Goal: Task Accomplishment & Management: Use online tool/utility

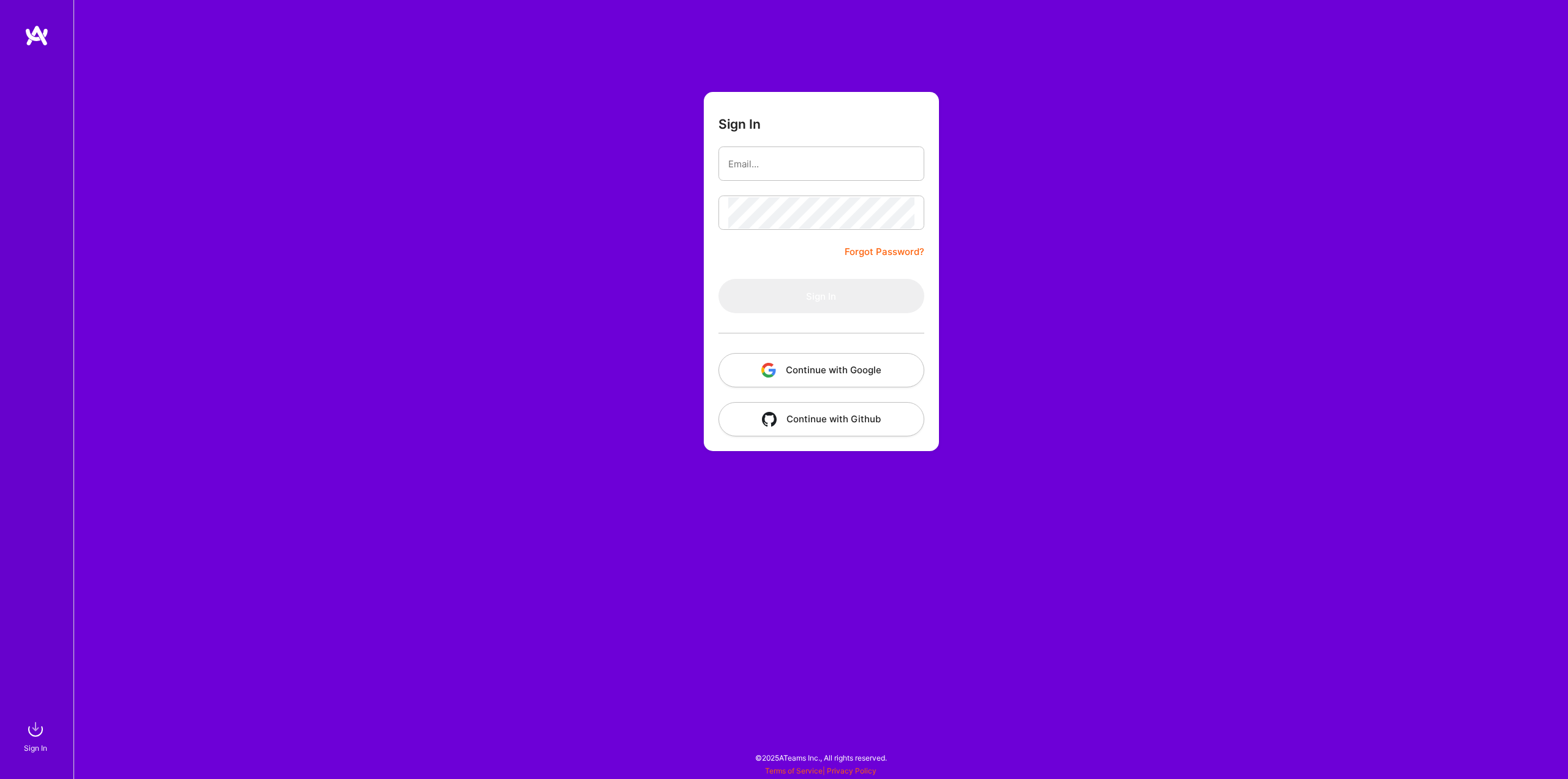
click at [794, 378] on button "Continue with Google" at bounding box center [822, 370] width 206 height 34
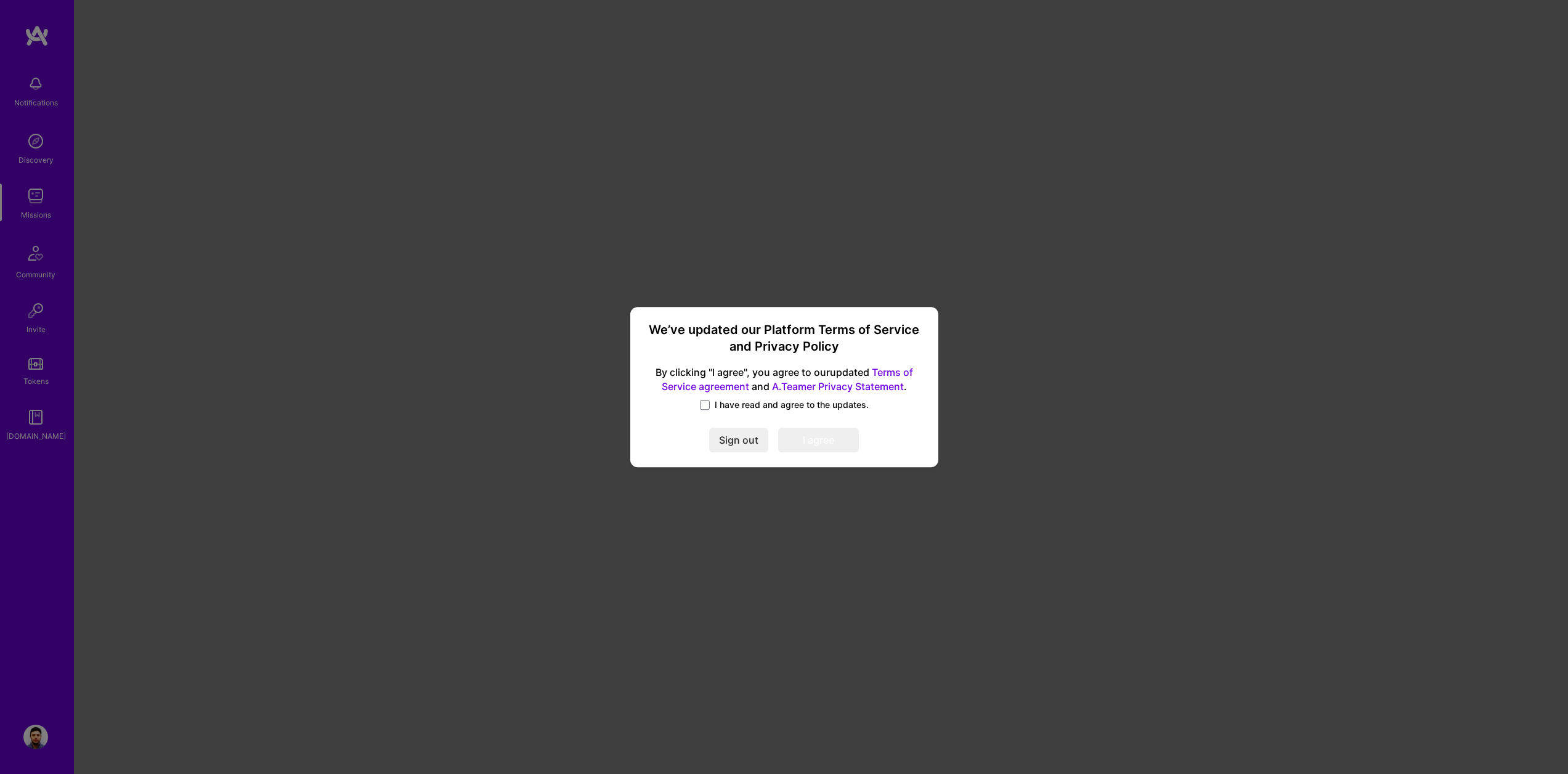
click at [703, 396] on div "We’ve updated our Platform Terms of Service and Privacy Policy By clicking "I a…" at bounding box center [784, 387] width 298 height 150
click at [705, 403] on span at bounding box center [704, 405] width 10 height 10
click at [0, 0] on input "I have read and agree to the updates." at bounding box center [0, 0] width 0 height 0
click at [825, 441] on button "I agree" at bounding box center [818, 440] width 81 height 25
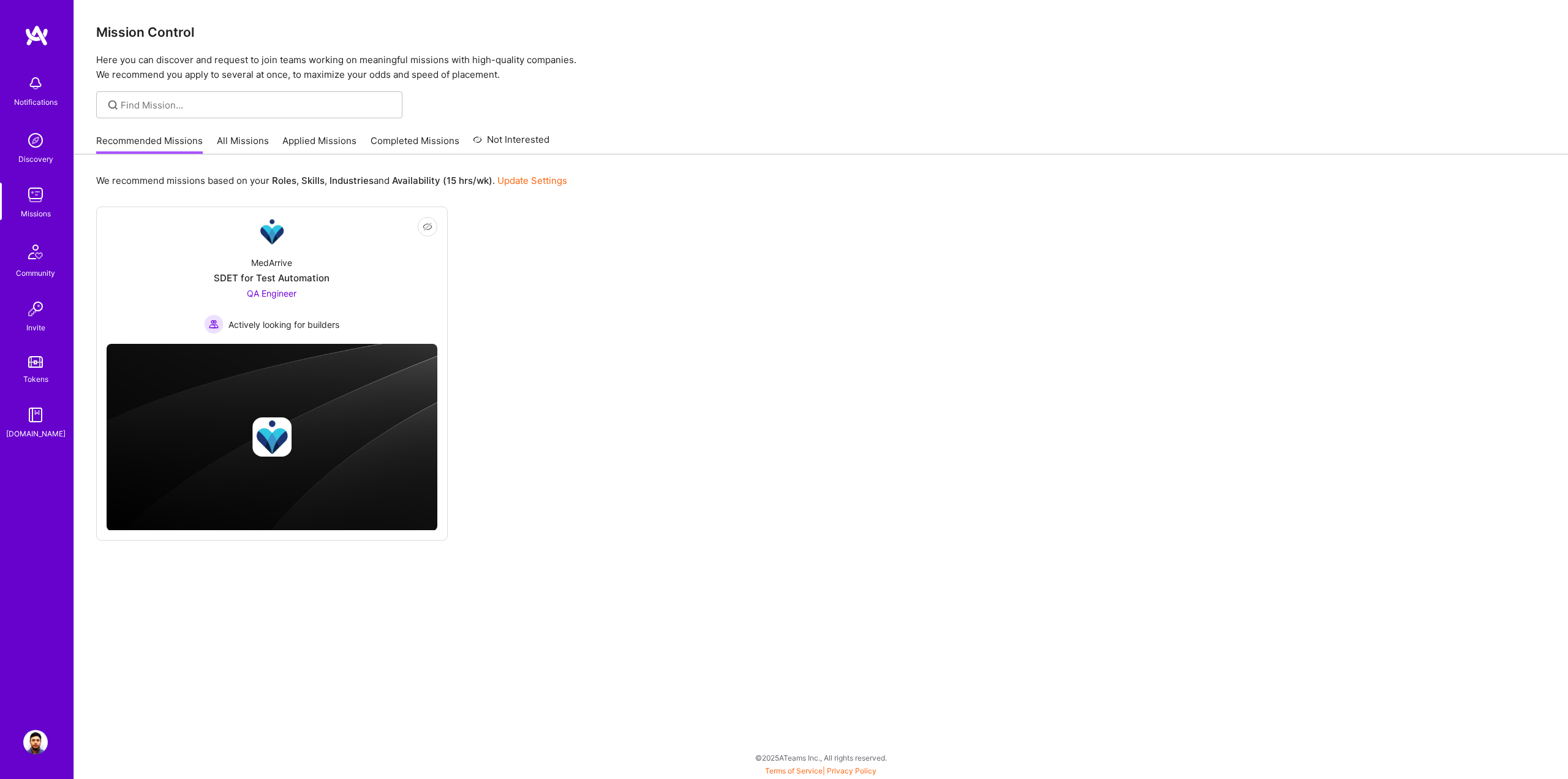
click at [236, 144] on link "All Missions" at bounding box center [243, 144] width 52 height 20
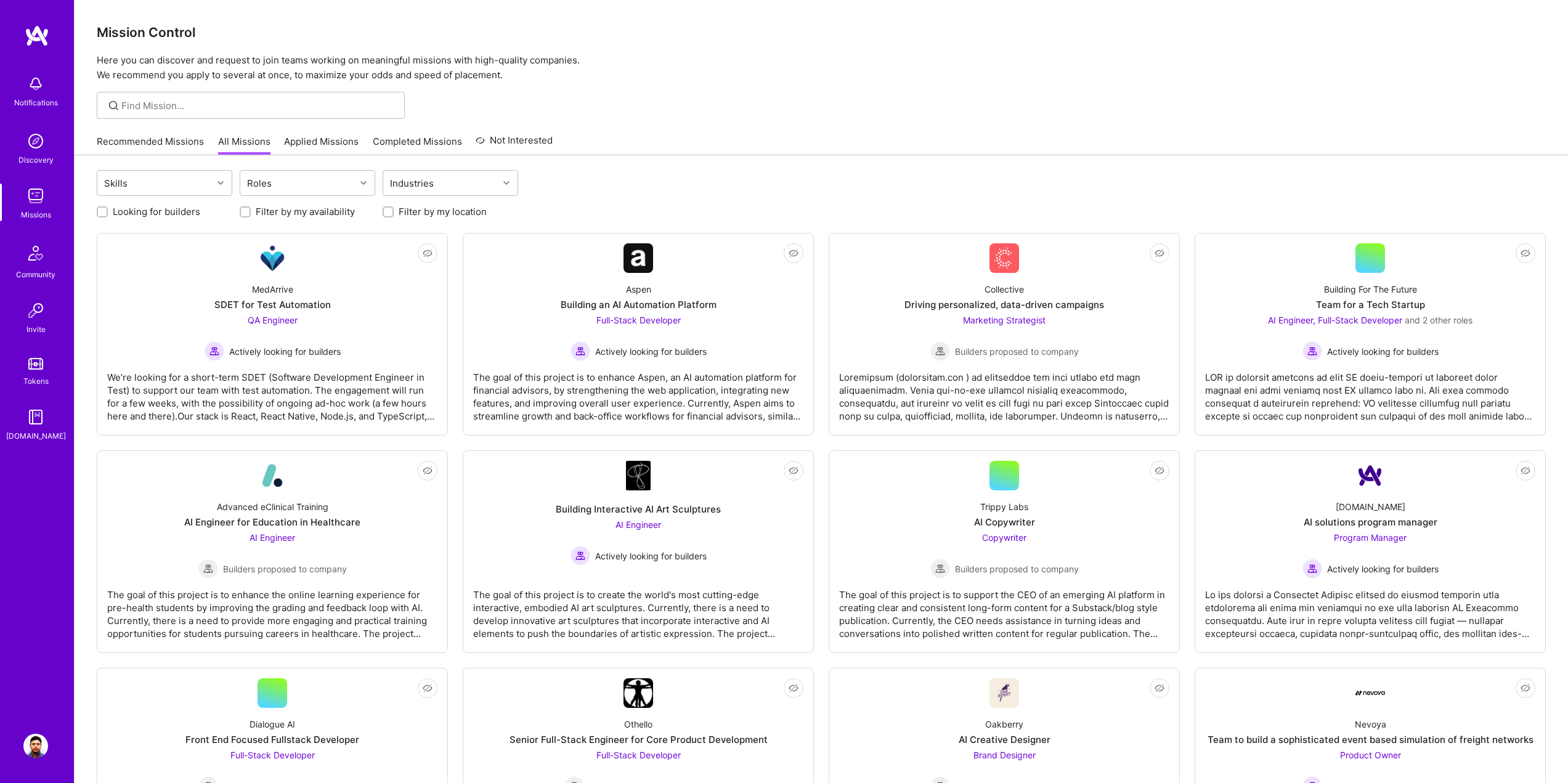
click at [31, 743] on img at bounding box center [35, 746] width 25 height 25
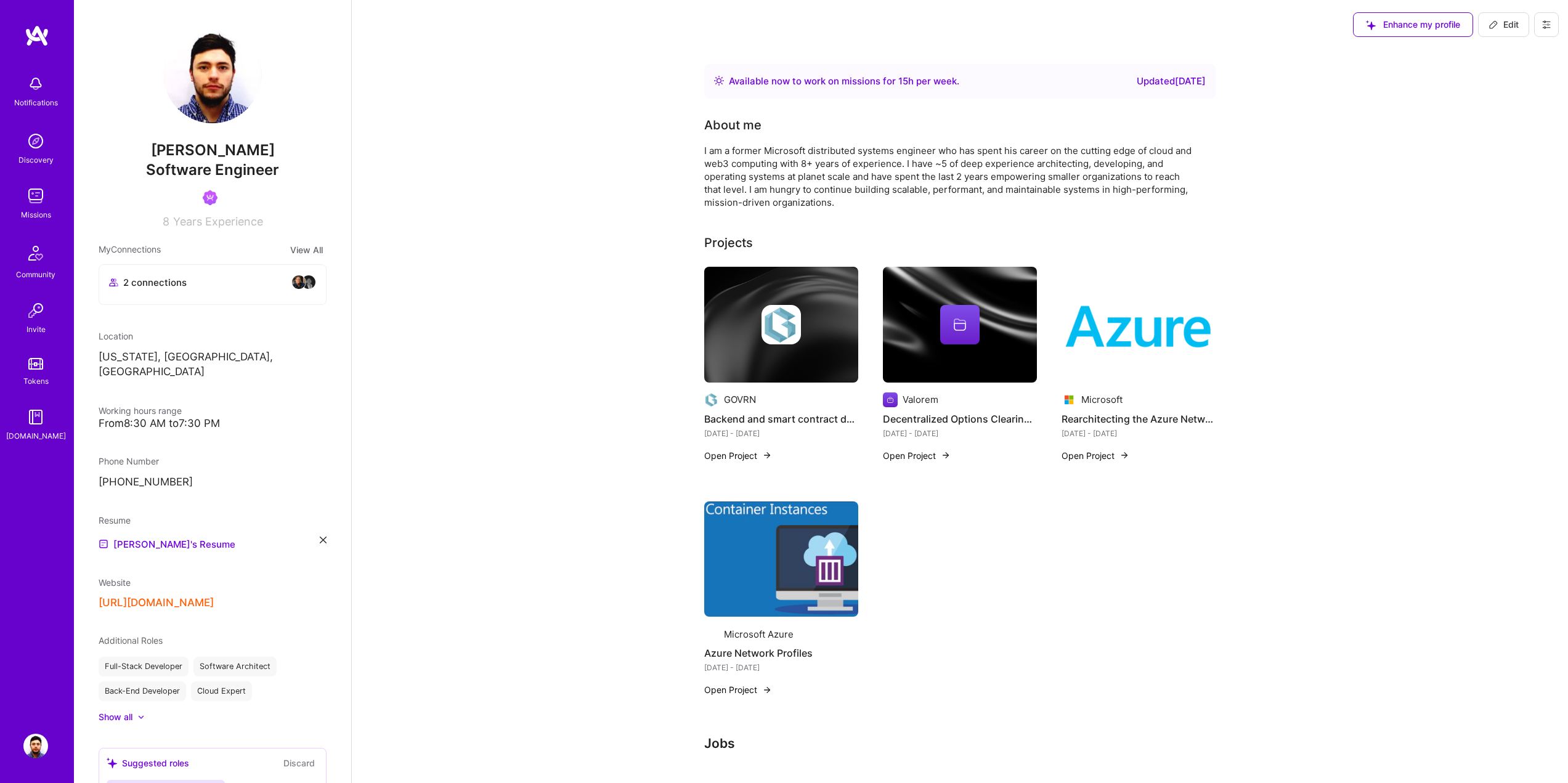
click at [33, 199] on img at bounding box center [35, 195] width 25 height 25
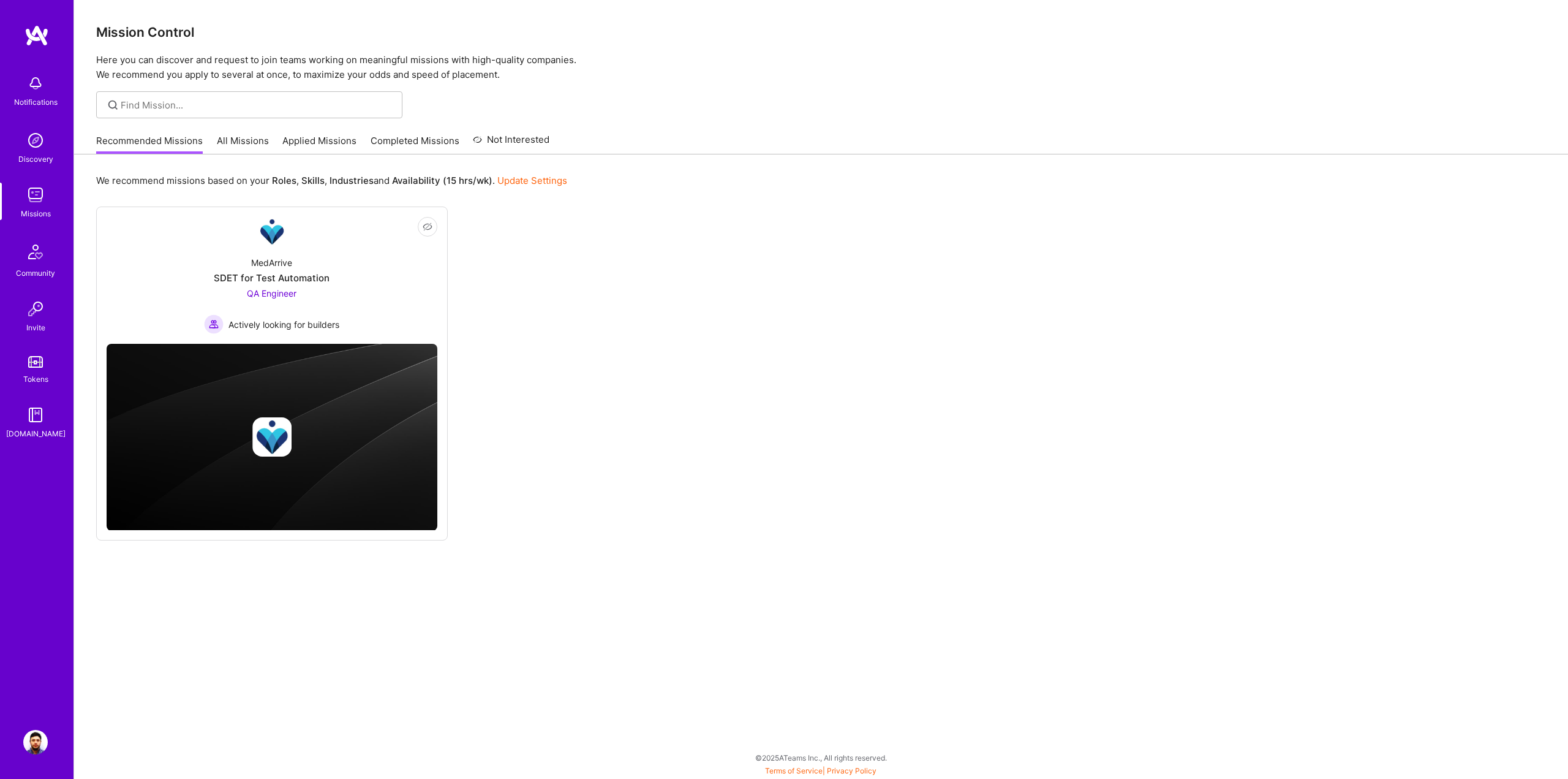
click at [239, 136] on link "All Missions" at bounding box center [243, 144] width 52 height 20
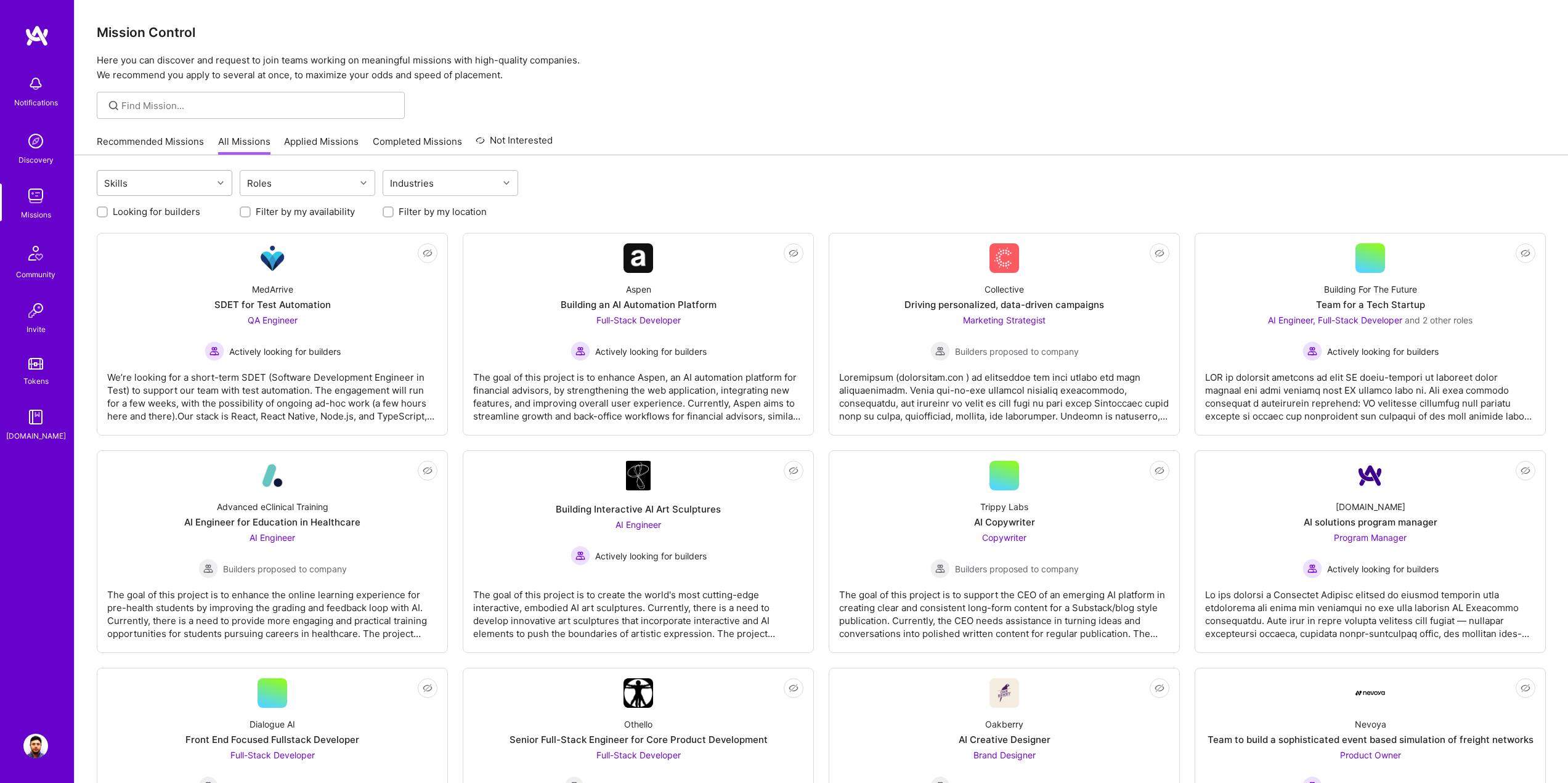
click at [191, 176] on div "Skills" at bounding box center [155, 183] width 115 height 25
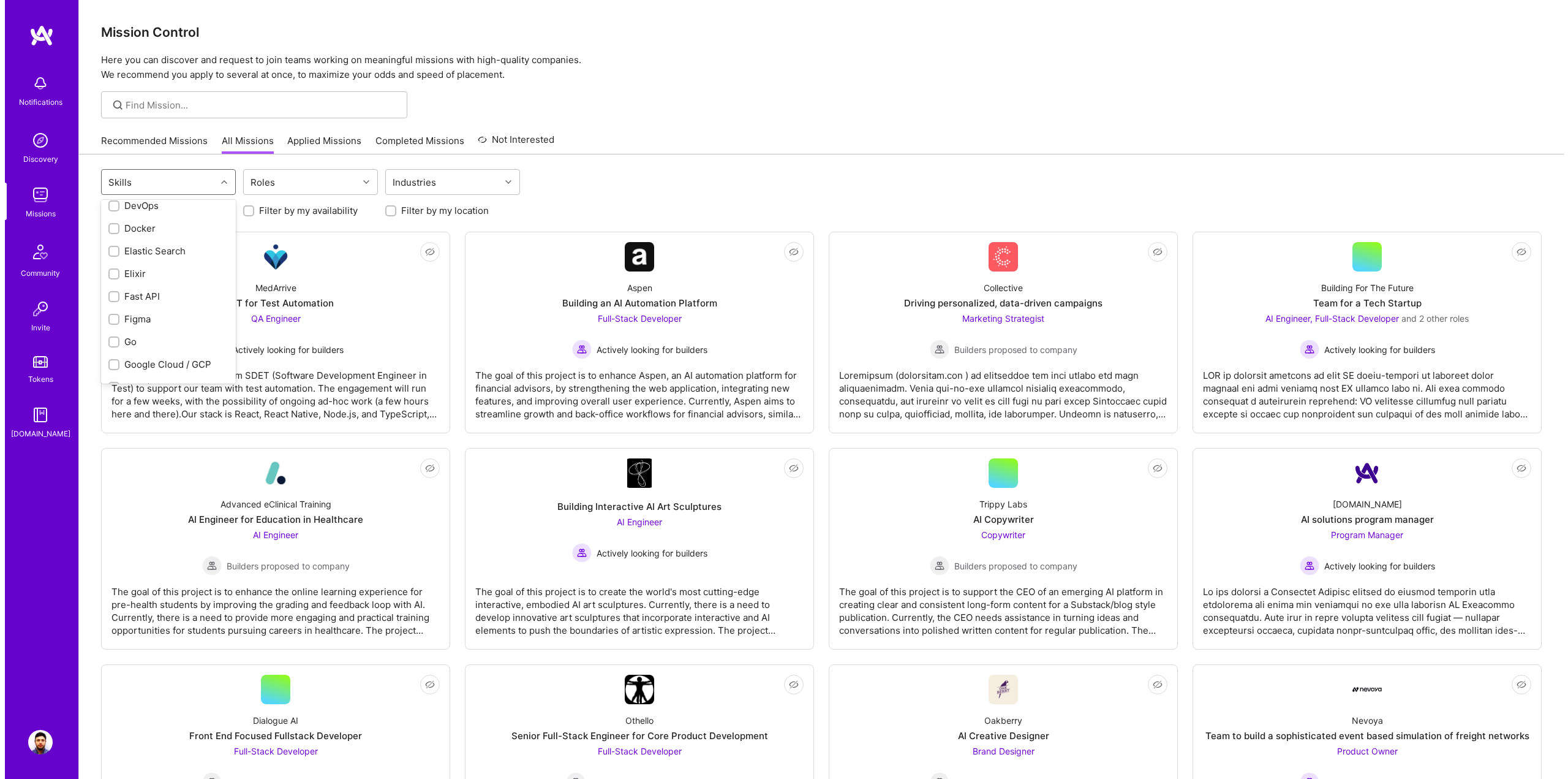
scroll to position [389, 0]
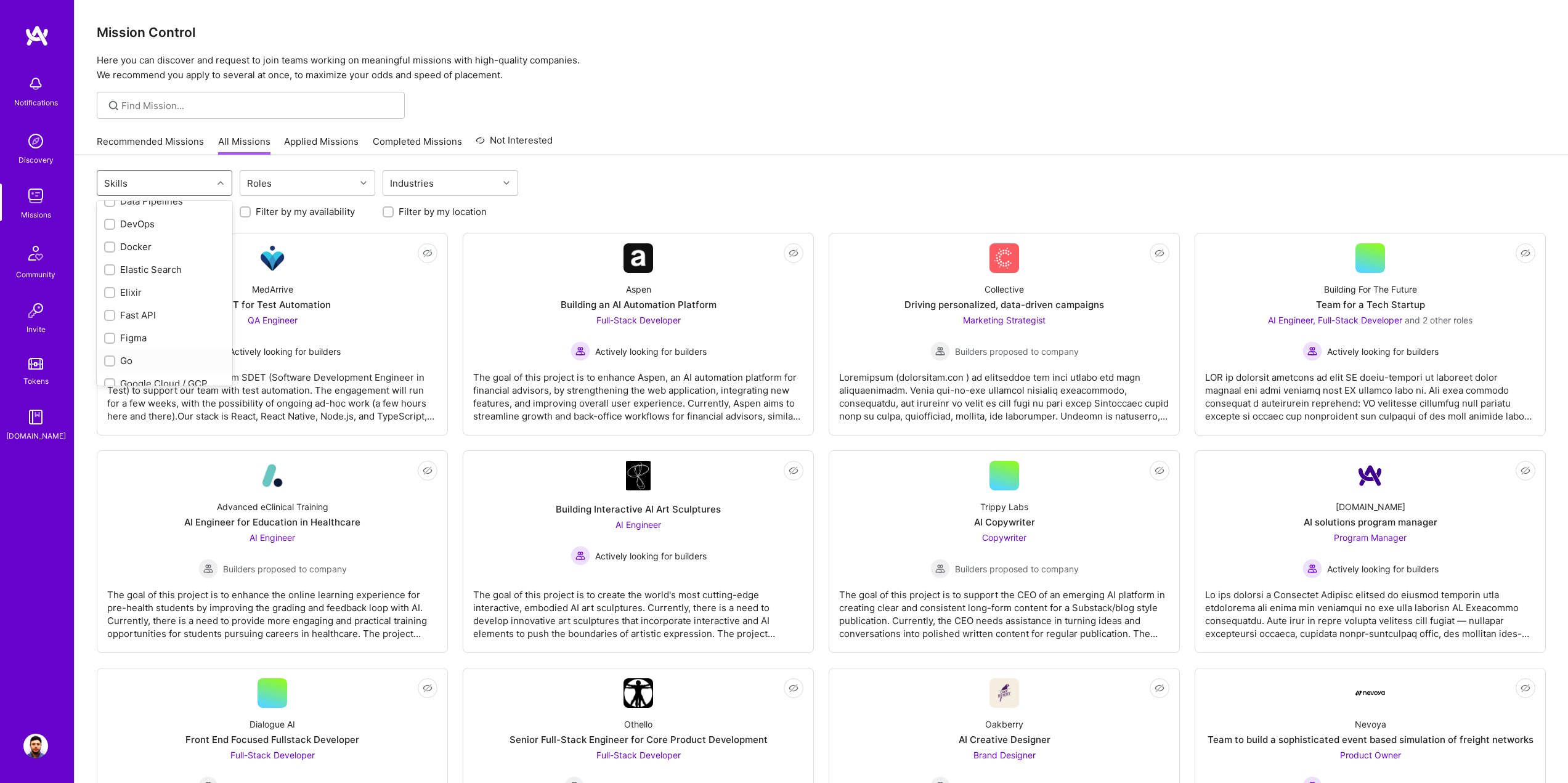
click at [109, 360] on input "checkbox" at bounding box center [111, 361] width 9 height 9
checkbox input "true"
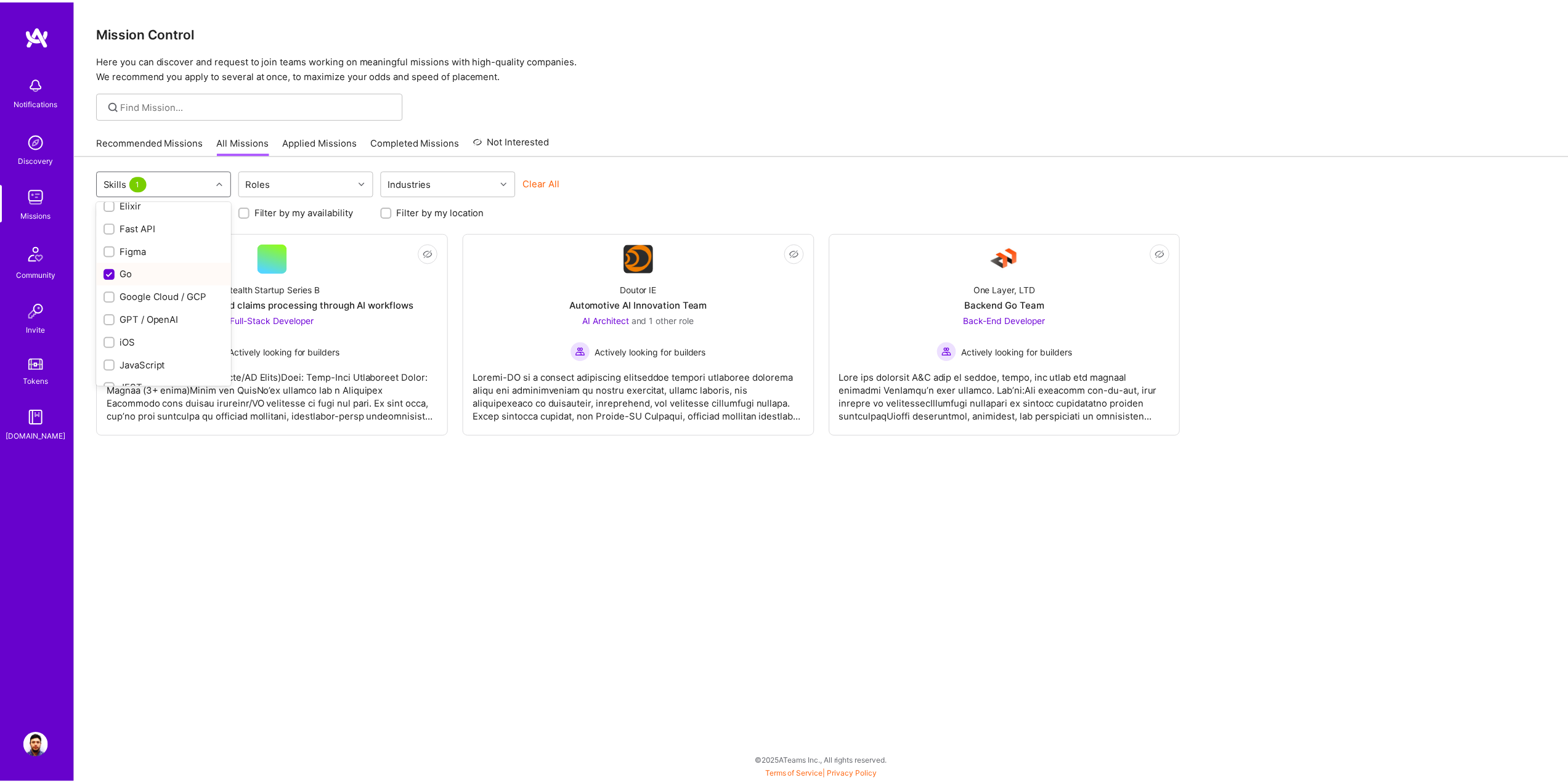
scroll to position [493, 0]
click at [341, 532] on div "Skills 1 Roles Industries Clear All Looking for builders Filter by my availabil…" at bounding box center [825, 469] width 1503 height 627
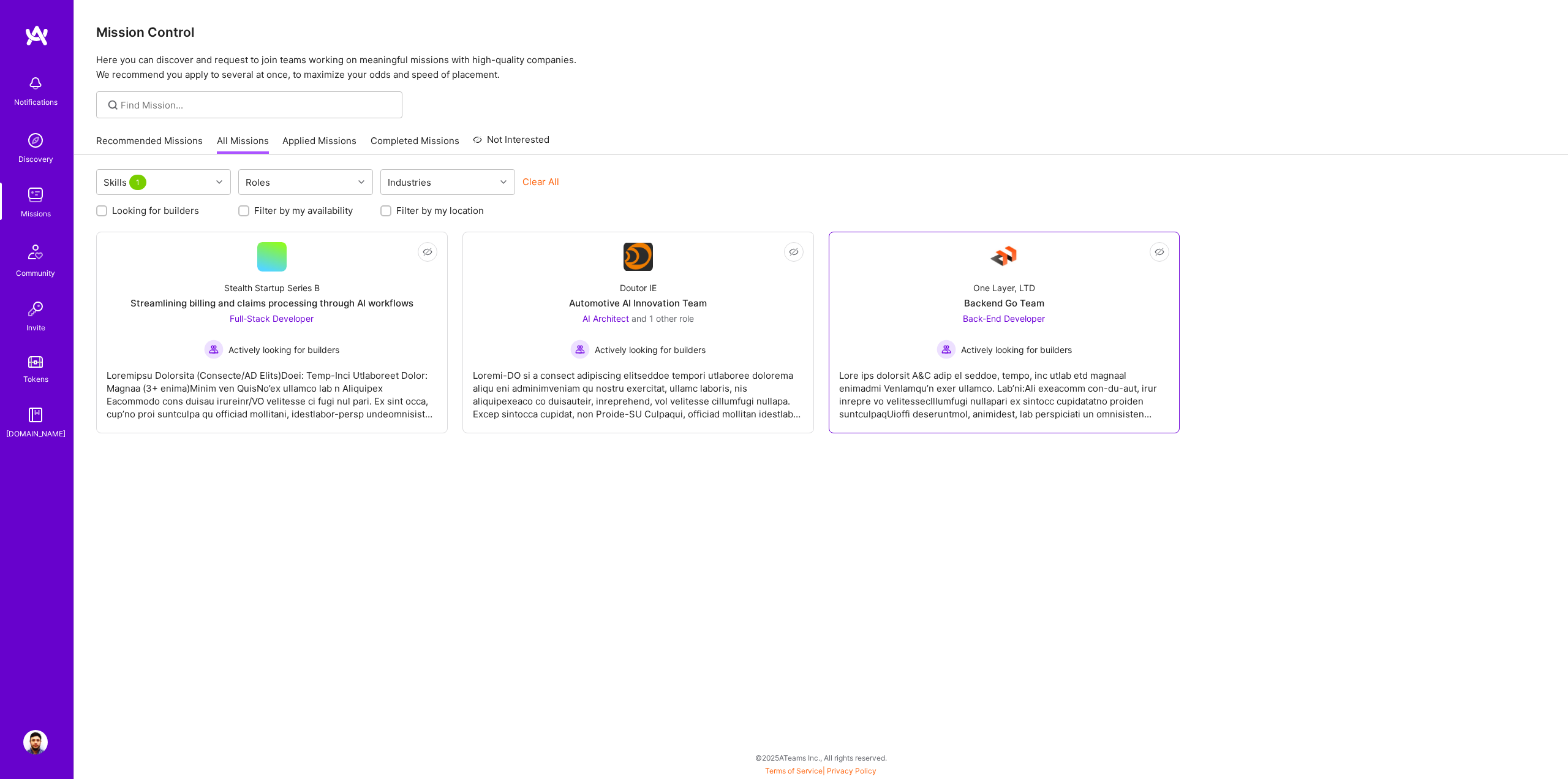
click at [1098, 278] on div "One Layer, LTD Backend Go Team Back-End Developer Actively looking for builders" at bounding box center [1004, 315] width 331 height 87
